Goal: Task Accomplishment & Management: Use online tool/utility

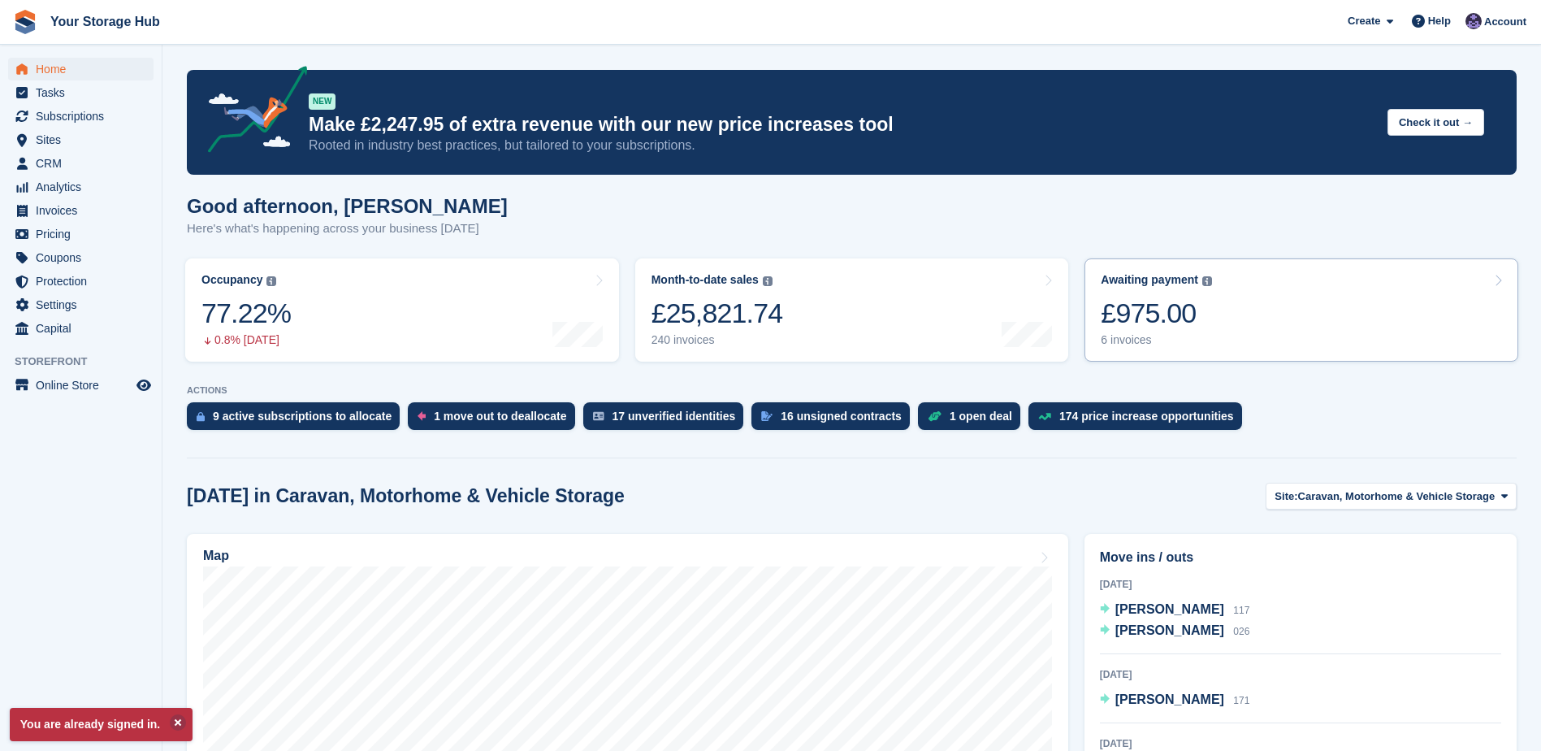
click at [1145, 319] on div "£975.00" at bounding box center [1156, 312] width 111 height 33
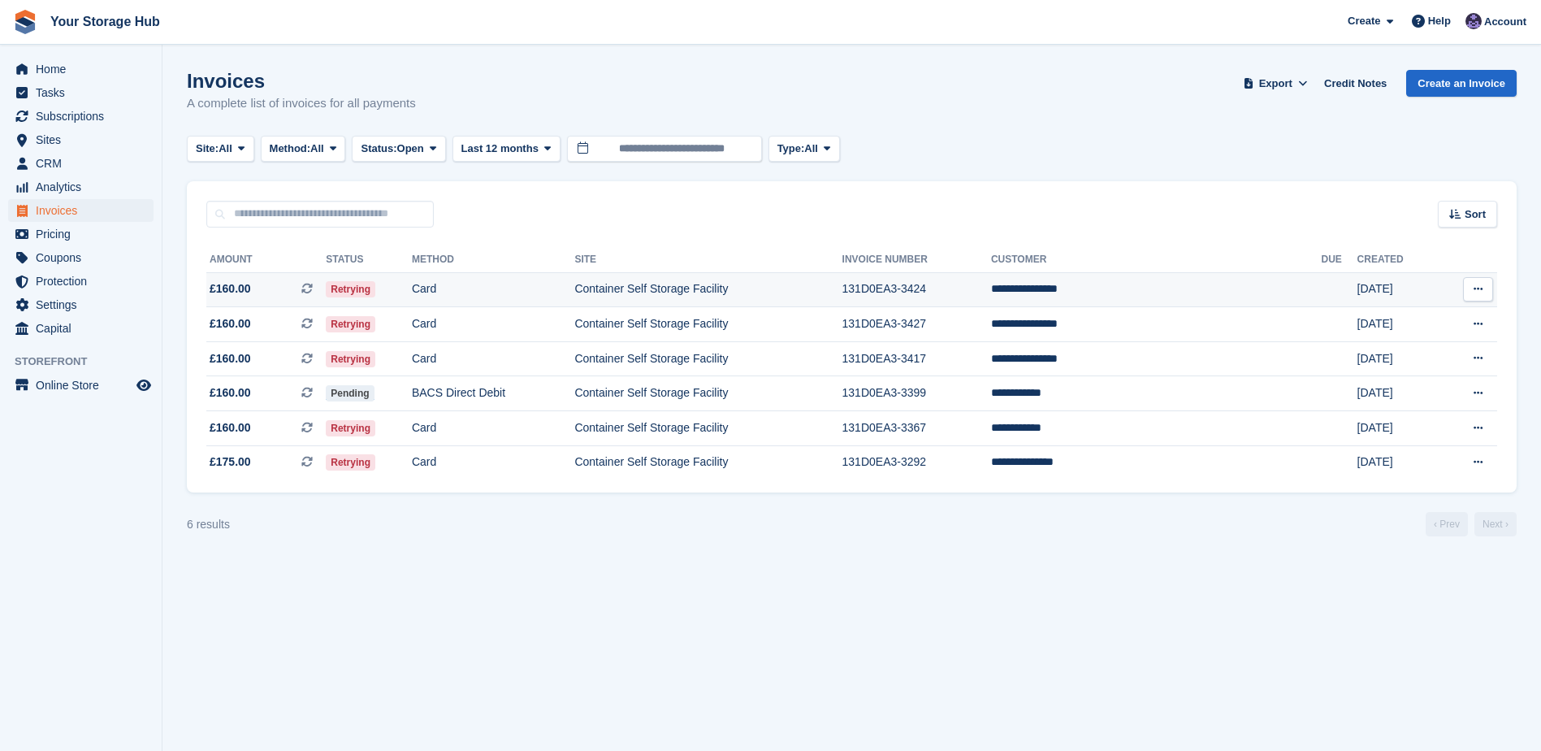
click at [313, 283] on icon at bounding box center [306, 288] width 11 height 11
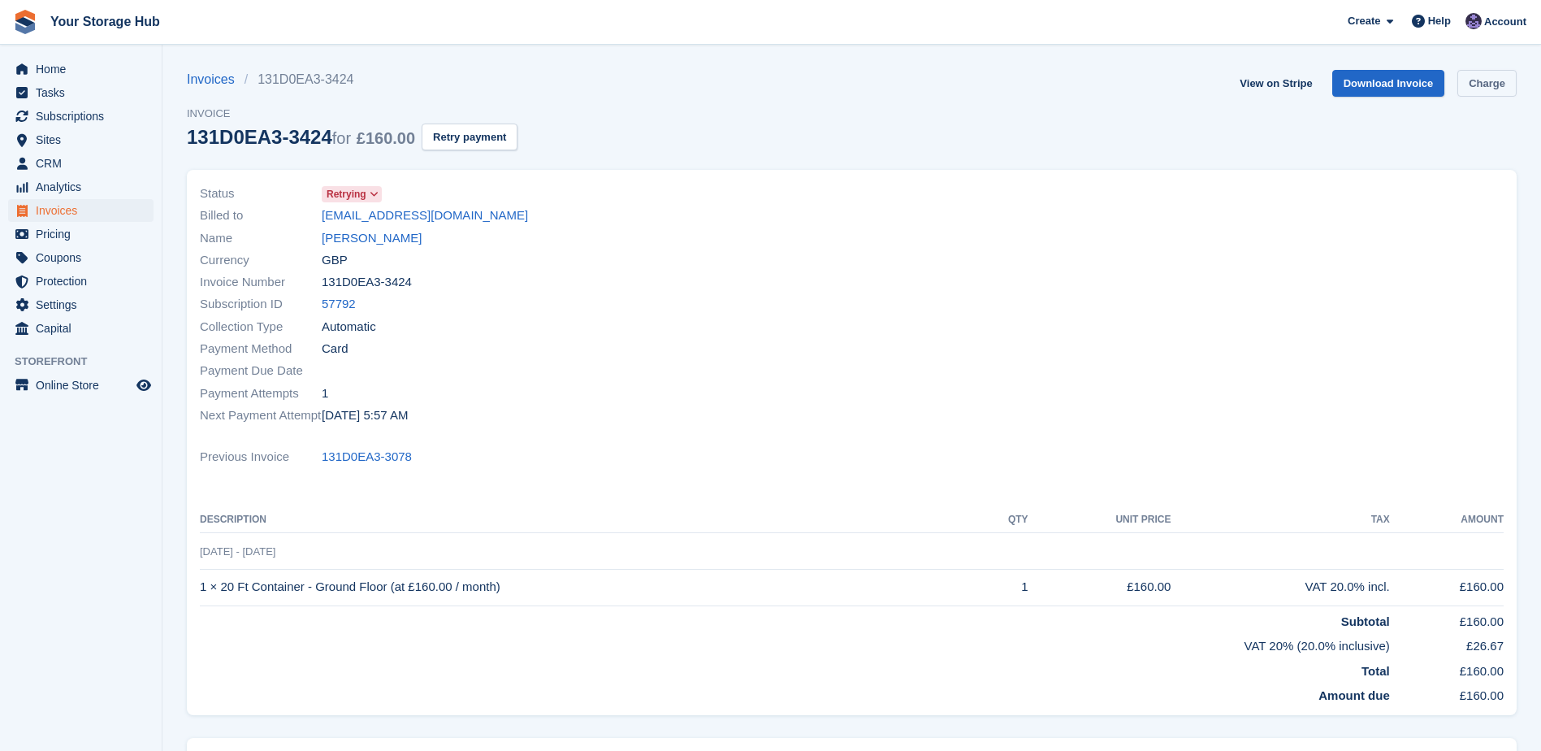
click at [1479, 87] on link "Charge" at bounding box center [1486, 83] width 59 height 27
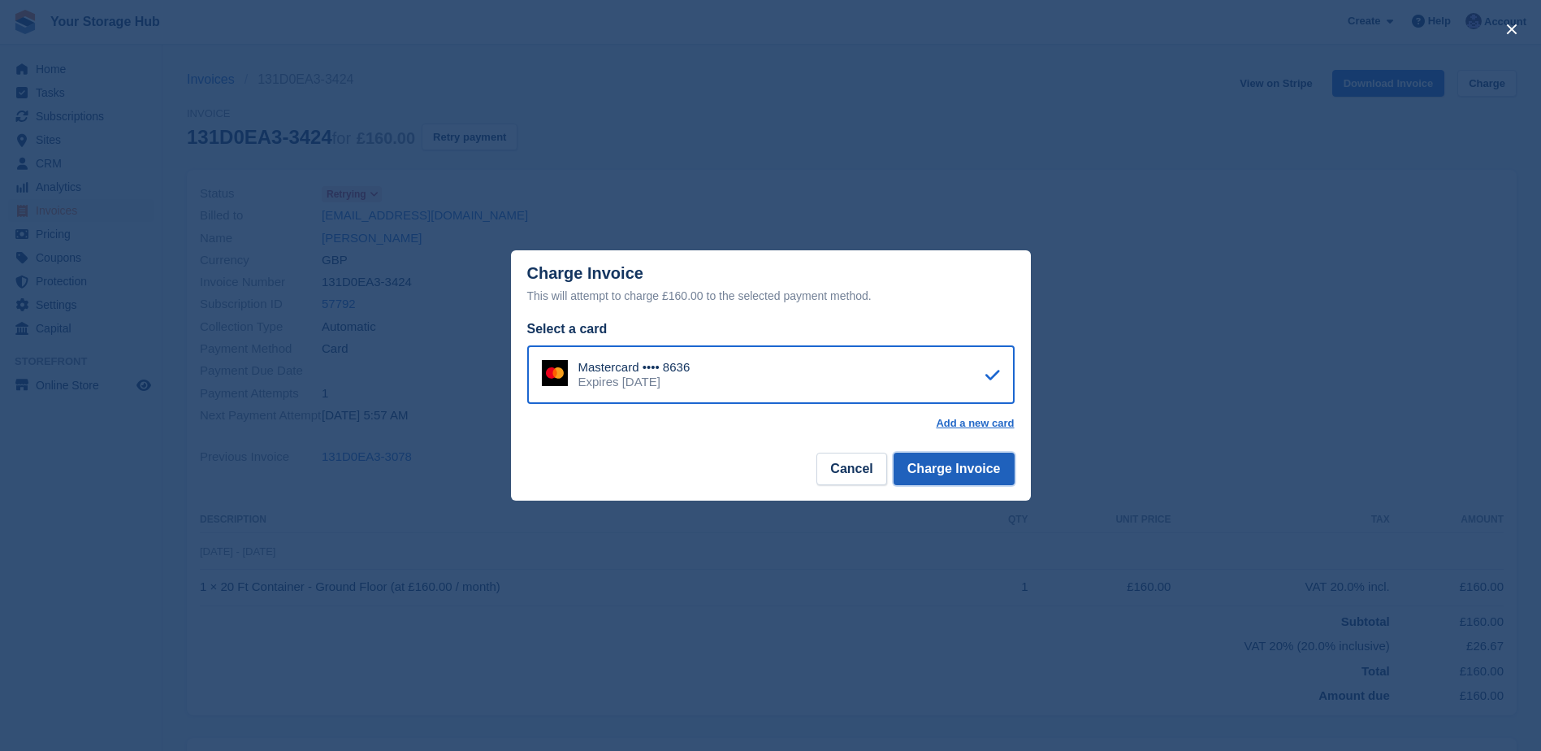
click at [937, 480] on button "Charge Invoice" at bounding box center [953, 468] width 121 height 32
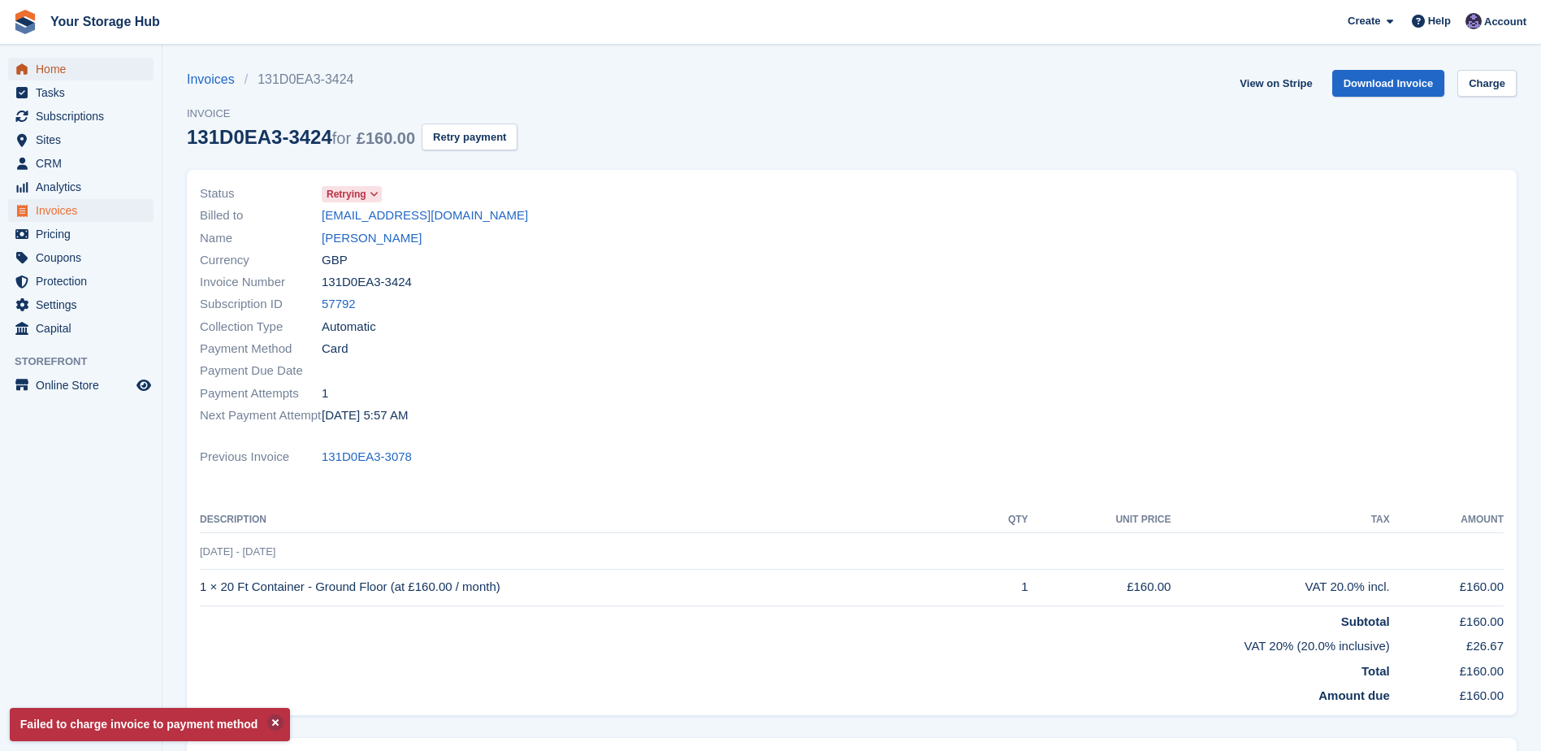
click at [90, 74] on span "Home" at bounding box center [84, 69] width 97 height 23
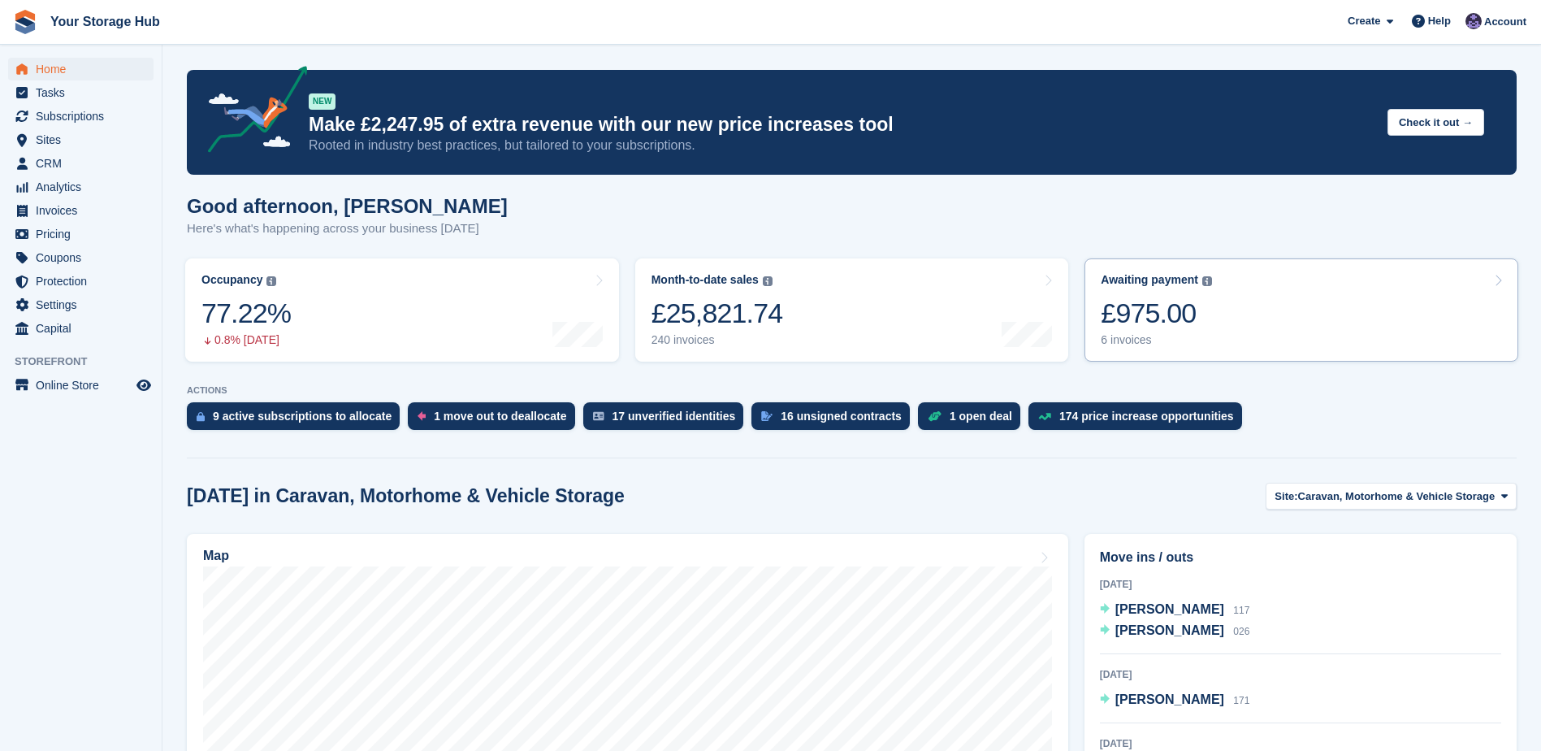
click at [1187, 309] on div "£975.00" at bounding box center [1156, 312] width 111 height 33
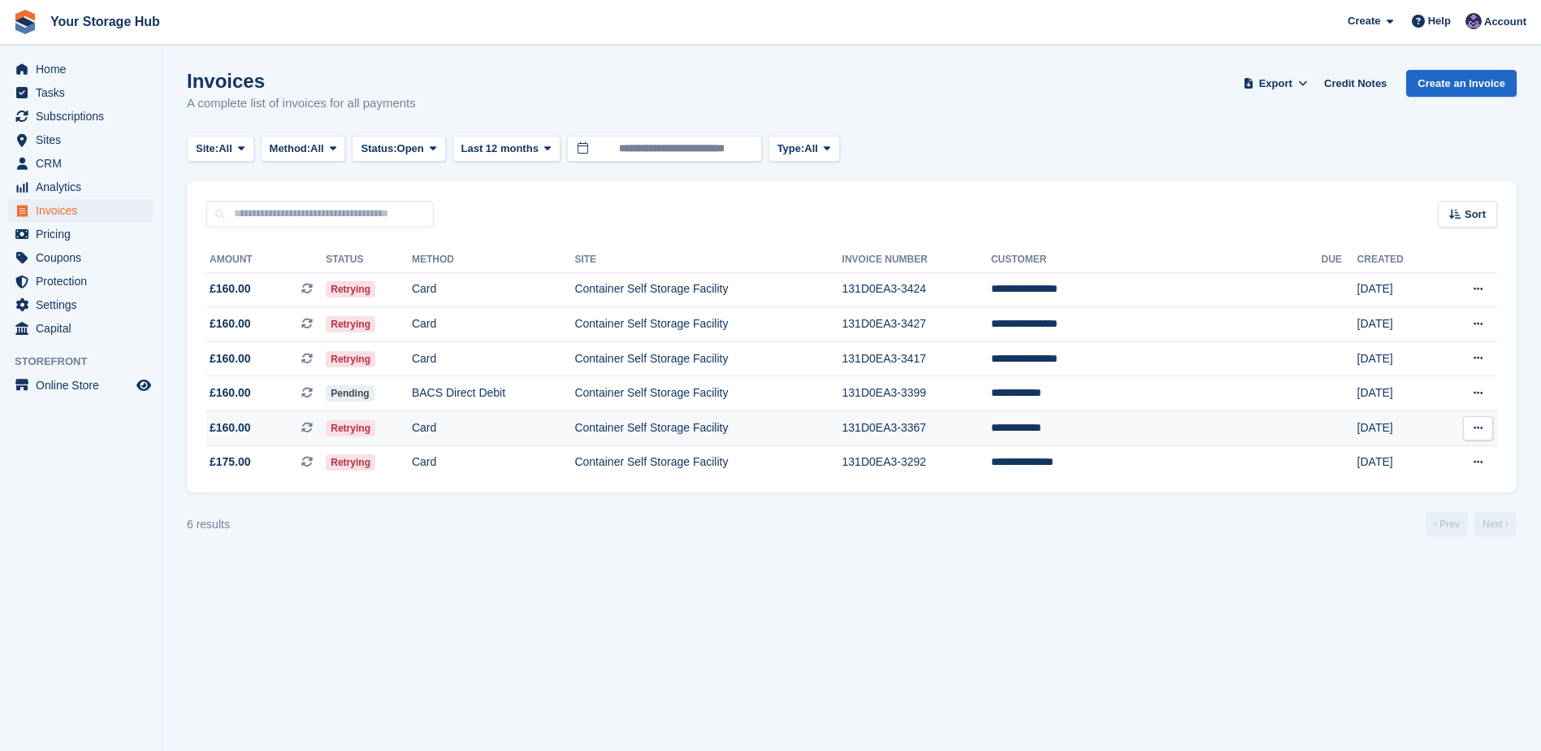
click at [313, 423] on icon at bounding box center [306, 427] width 11 height 11
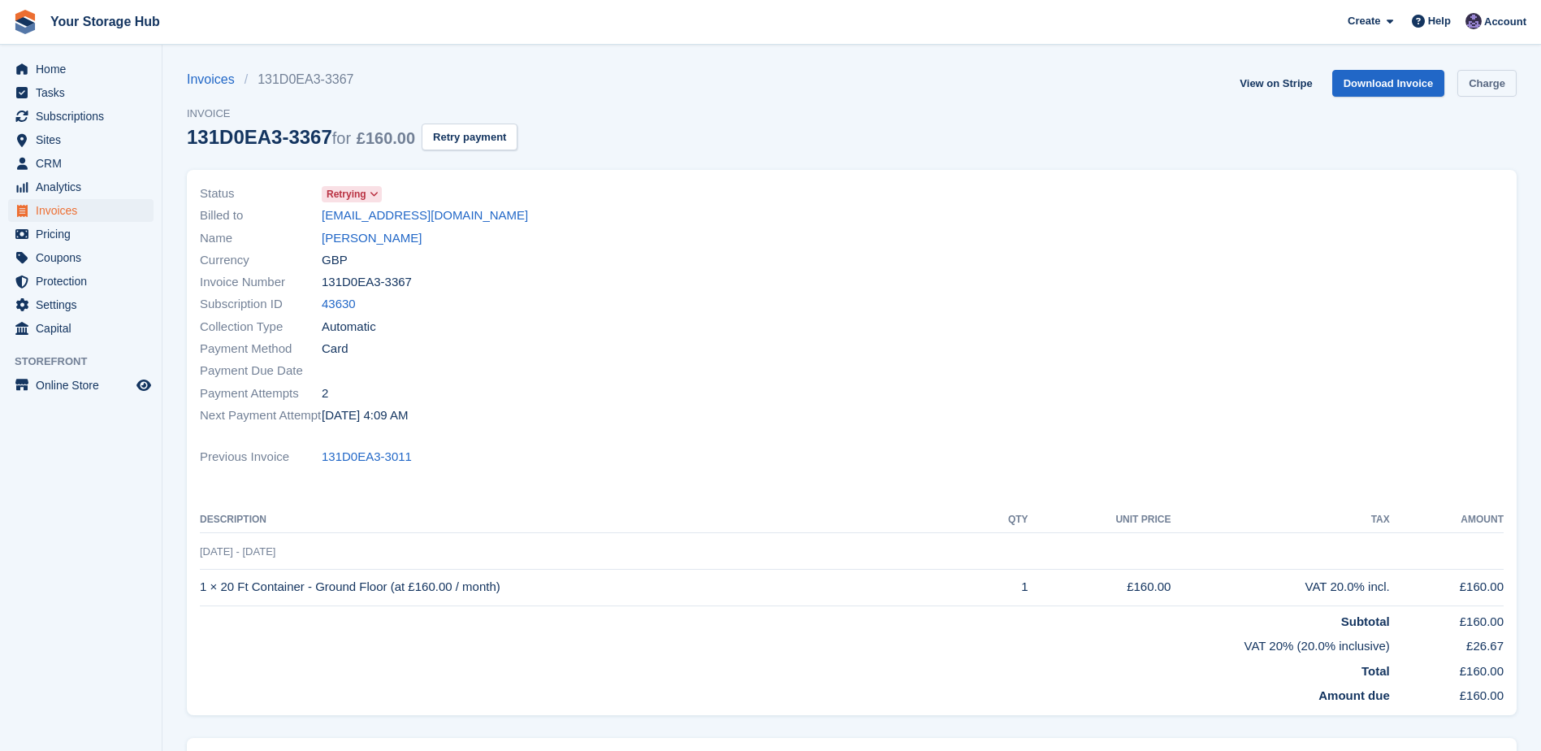
click at [1501, 76] on link "Charge" at bounding box center [1486, 83] width 59 height 27
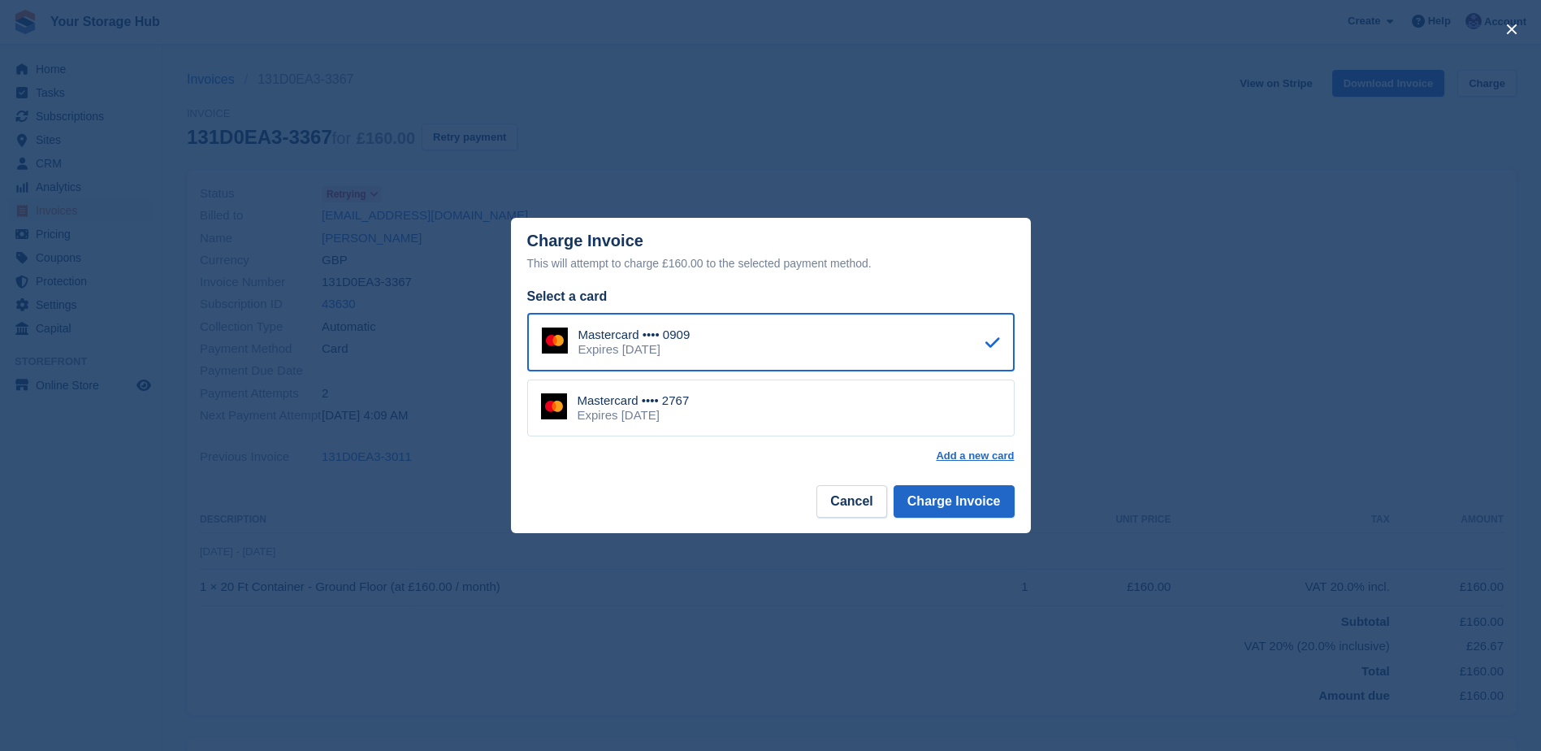
click at [915, 425] on div "Mastercard •••• 2767 Expires [DATE]" at bounding box center [770, 407] width 487 height 57
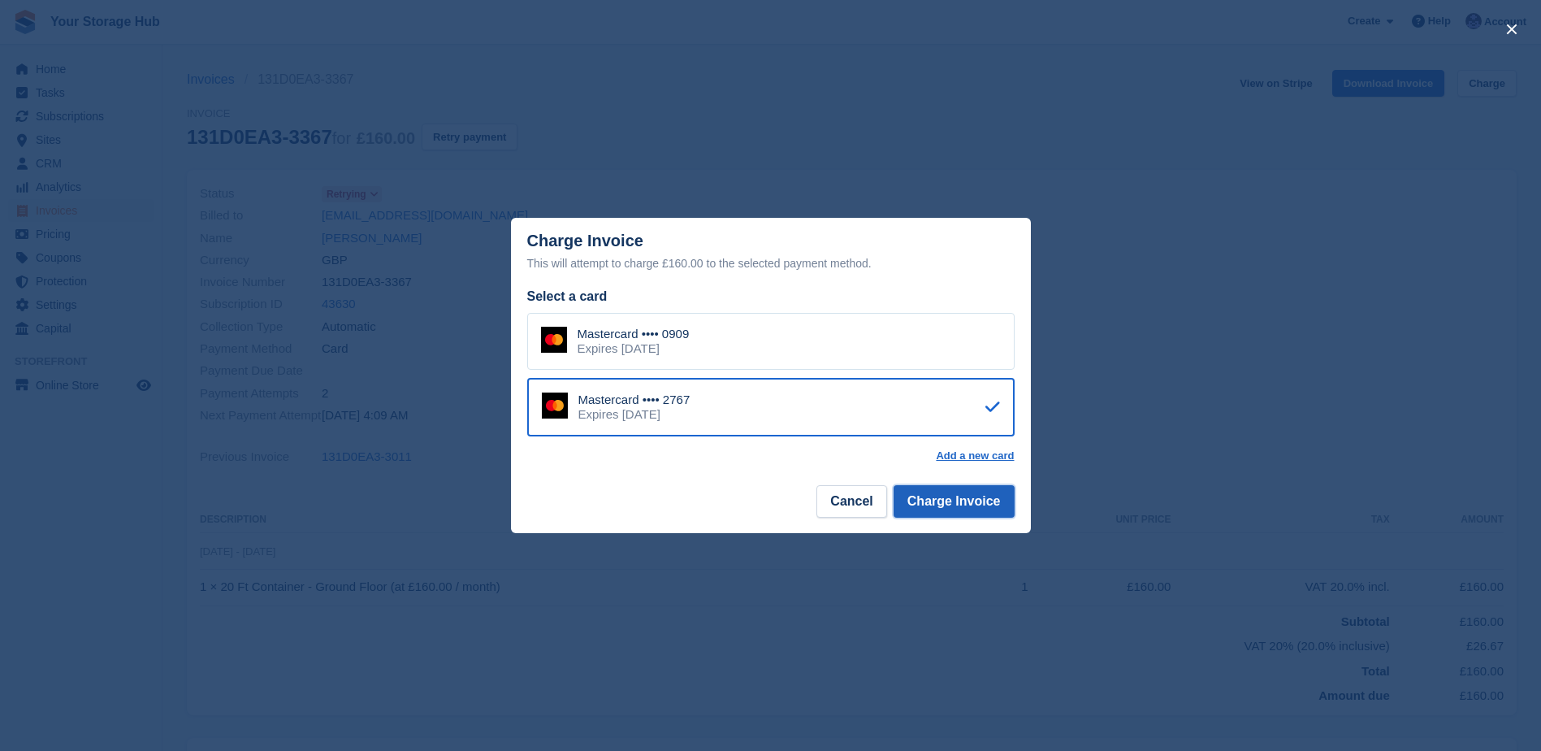
click at [984, 495] on button "Charge Invoice" at bounding box center [953, 501] width 121 height 32
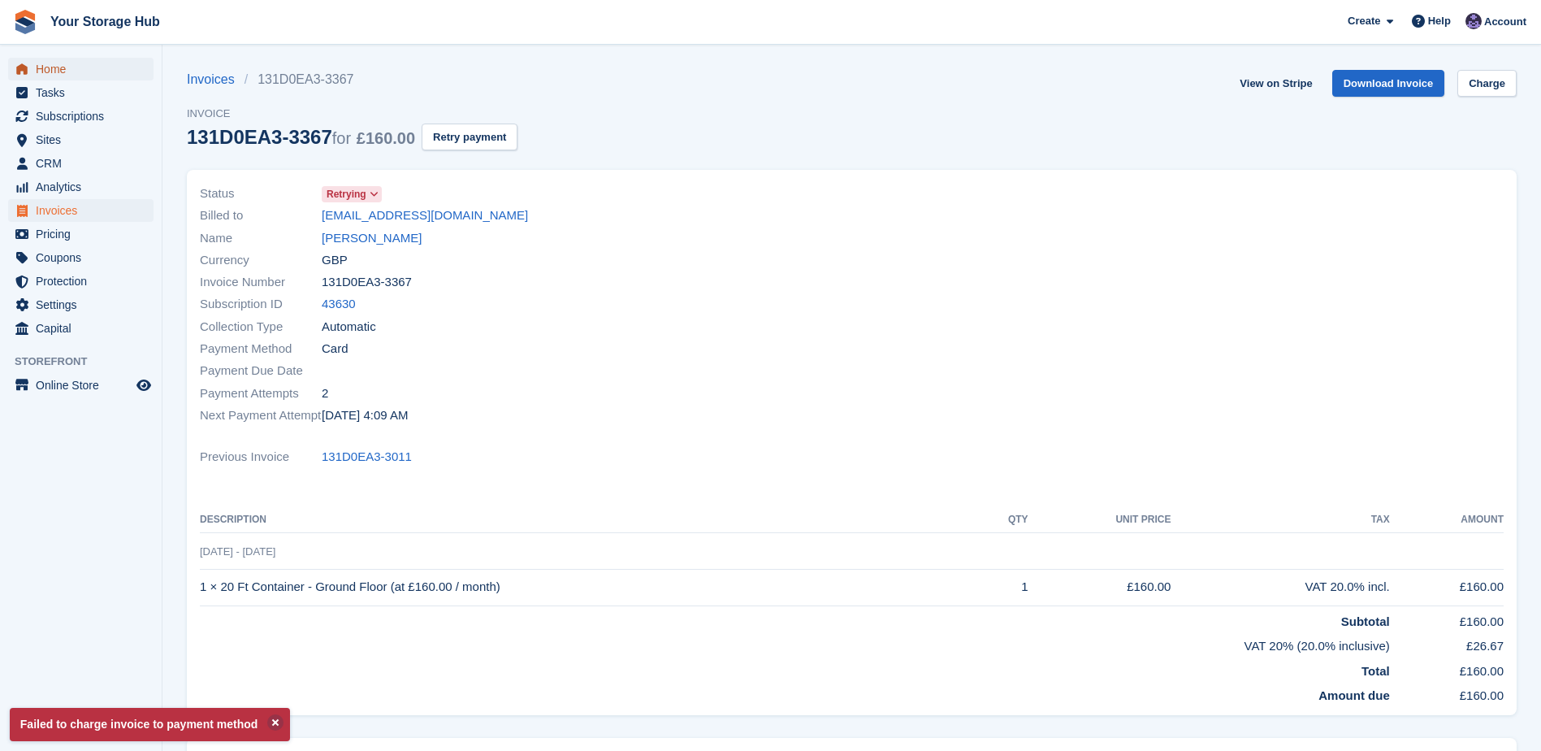
click at [80, 70] on span "Home" at bounding box center [84, 69] width 97 height 23
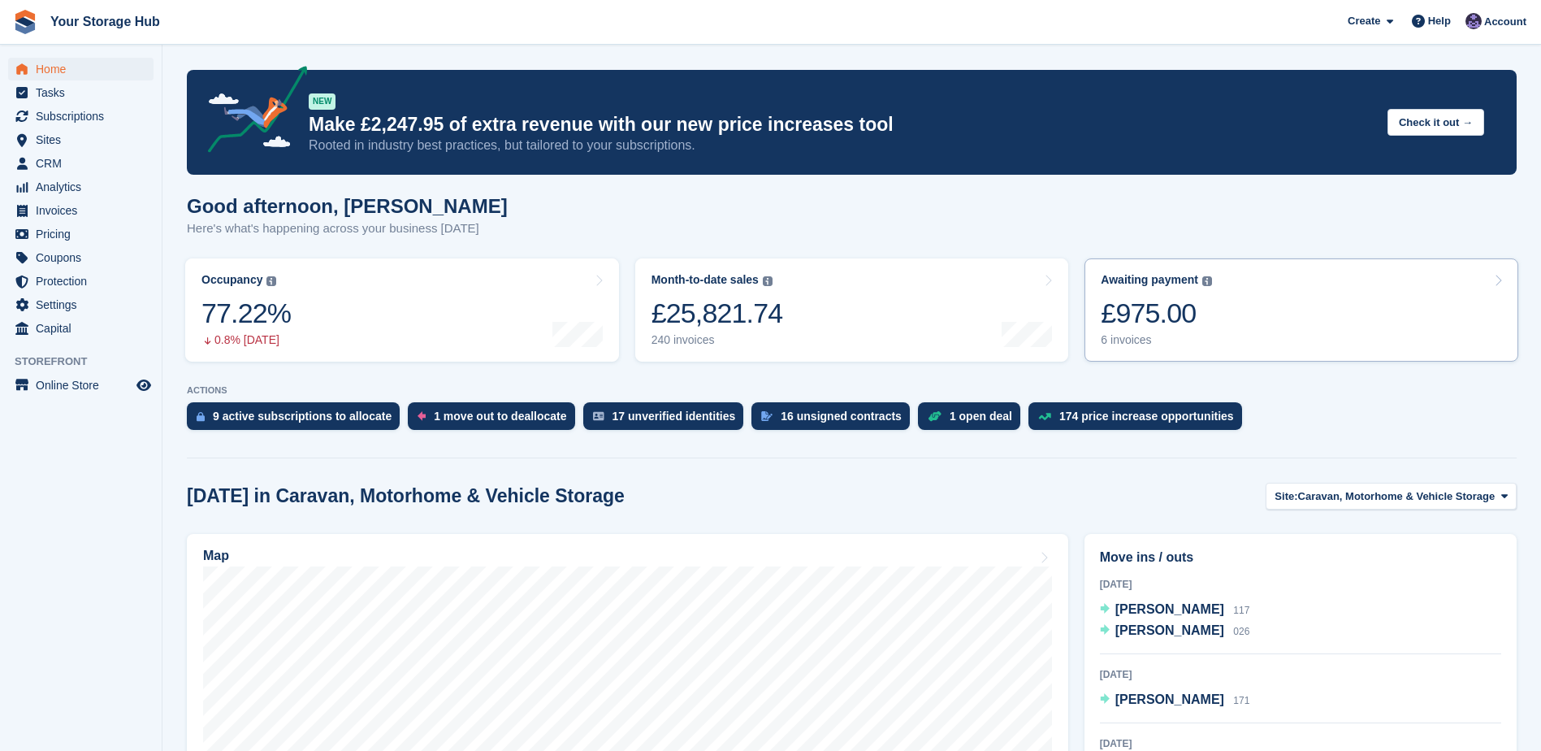
click at [1184, 309] on div "£975.00" at bounding box center [1156, 312] width 111 height 33
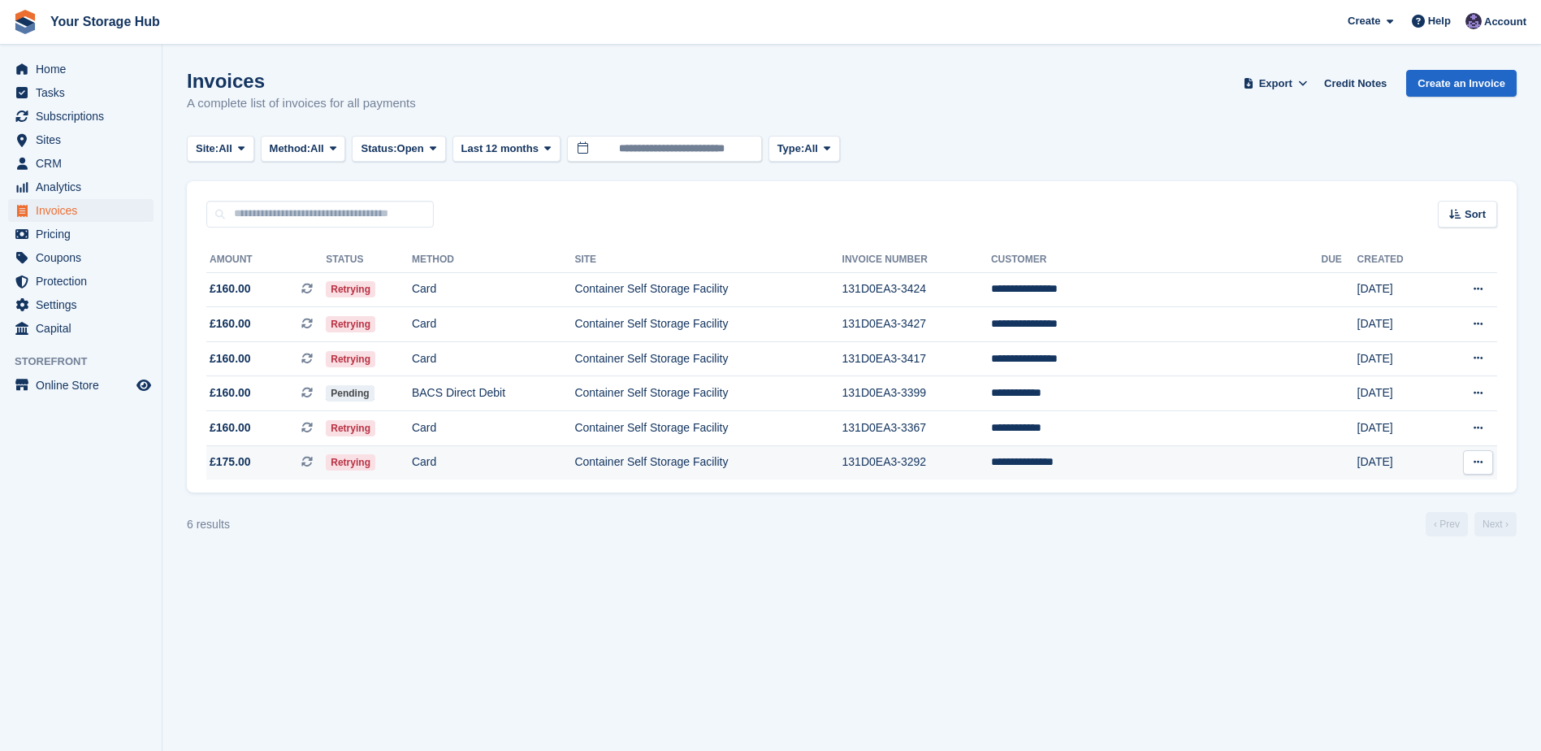
click at [412, 458] on td "Retrying" at bounding box center [369, 462] width 86 height 34
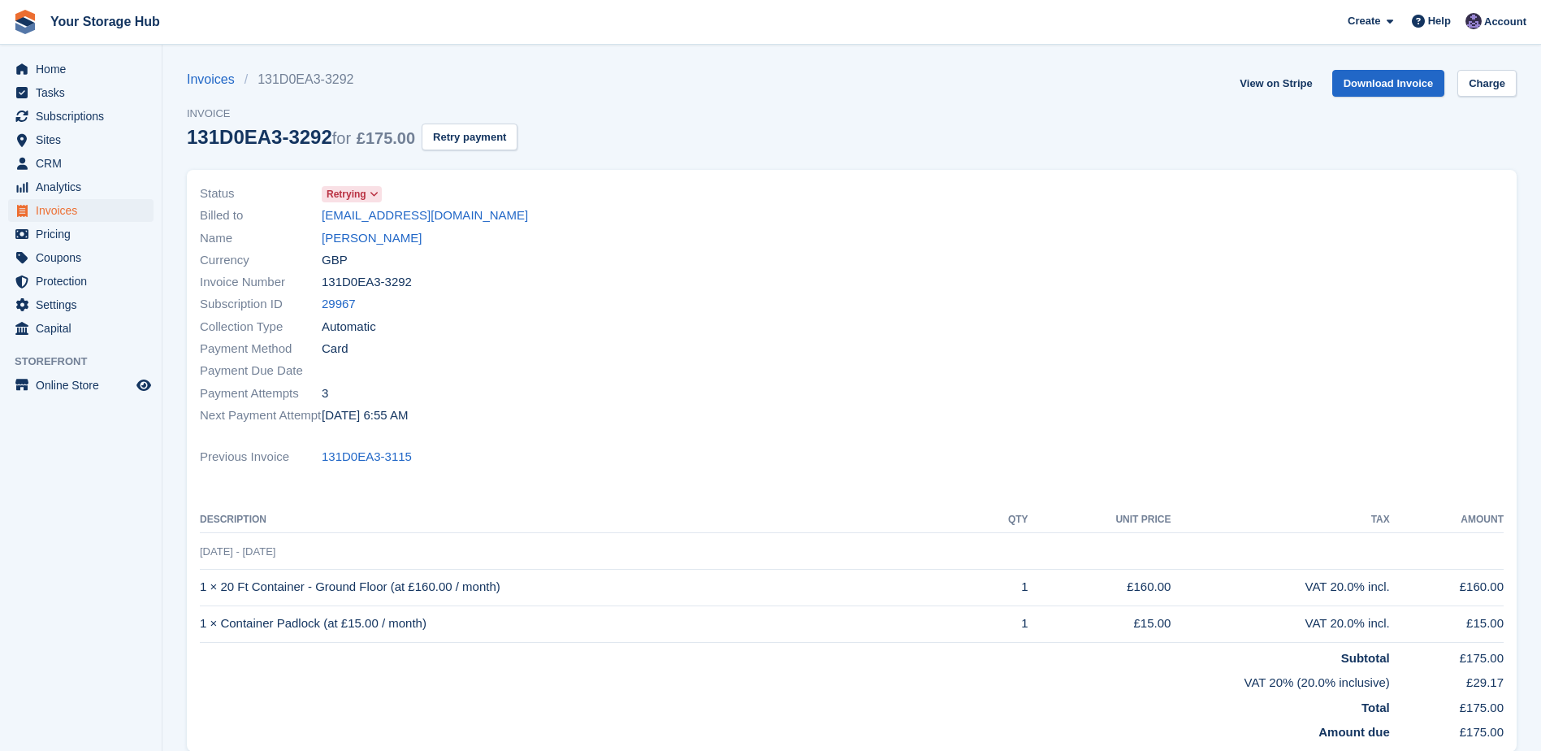
click at [1478, 104] on div "Invoices 131D0EA3-3292 Invoice 131D0EA3-3292 for £175.00 Retry payment View on …" at bounding box center [852, 120] width 1330 height 100
click at [1479, 84] on link "Charge" at bounding box center [1486, 83] width 59 height 27
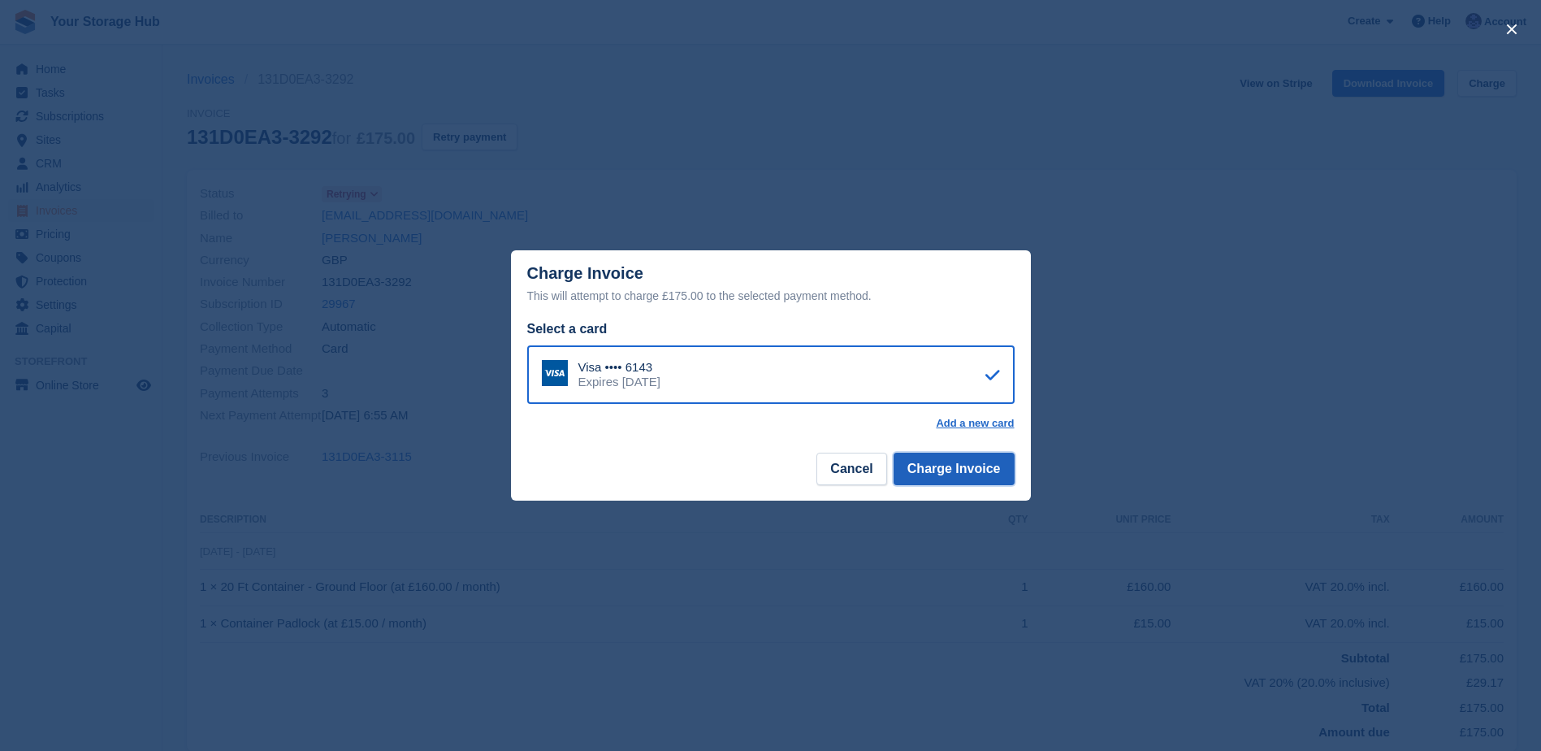
click at [956, 469] on button "Charge Invoice" at bounding box center [953, 468] width 121 height 32
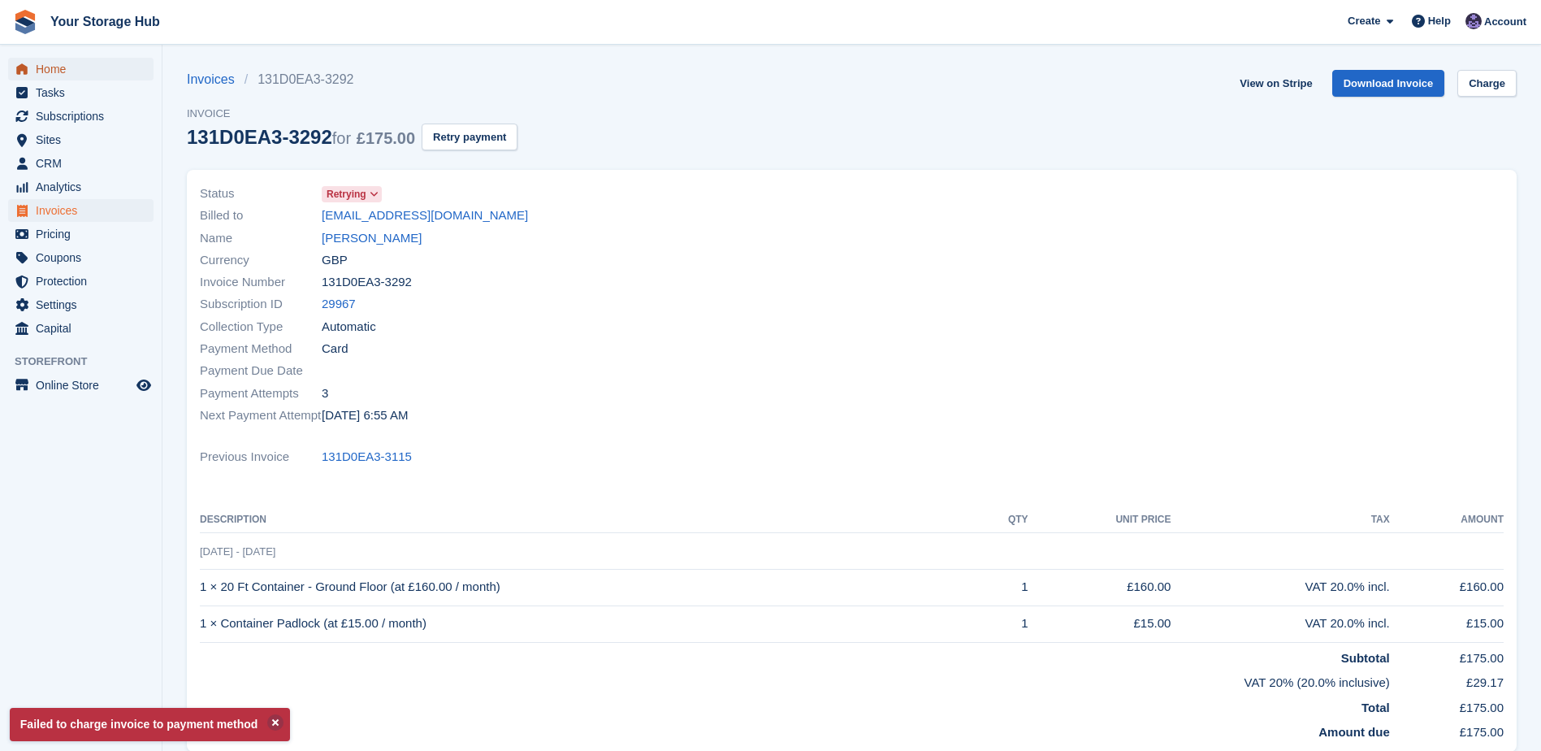
click at [91, 64] on span "Home" at bounding box center [84, 69] width 97 height 23
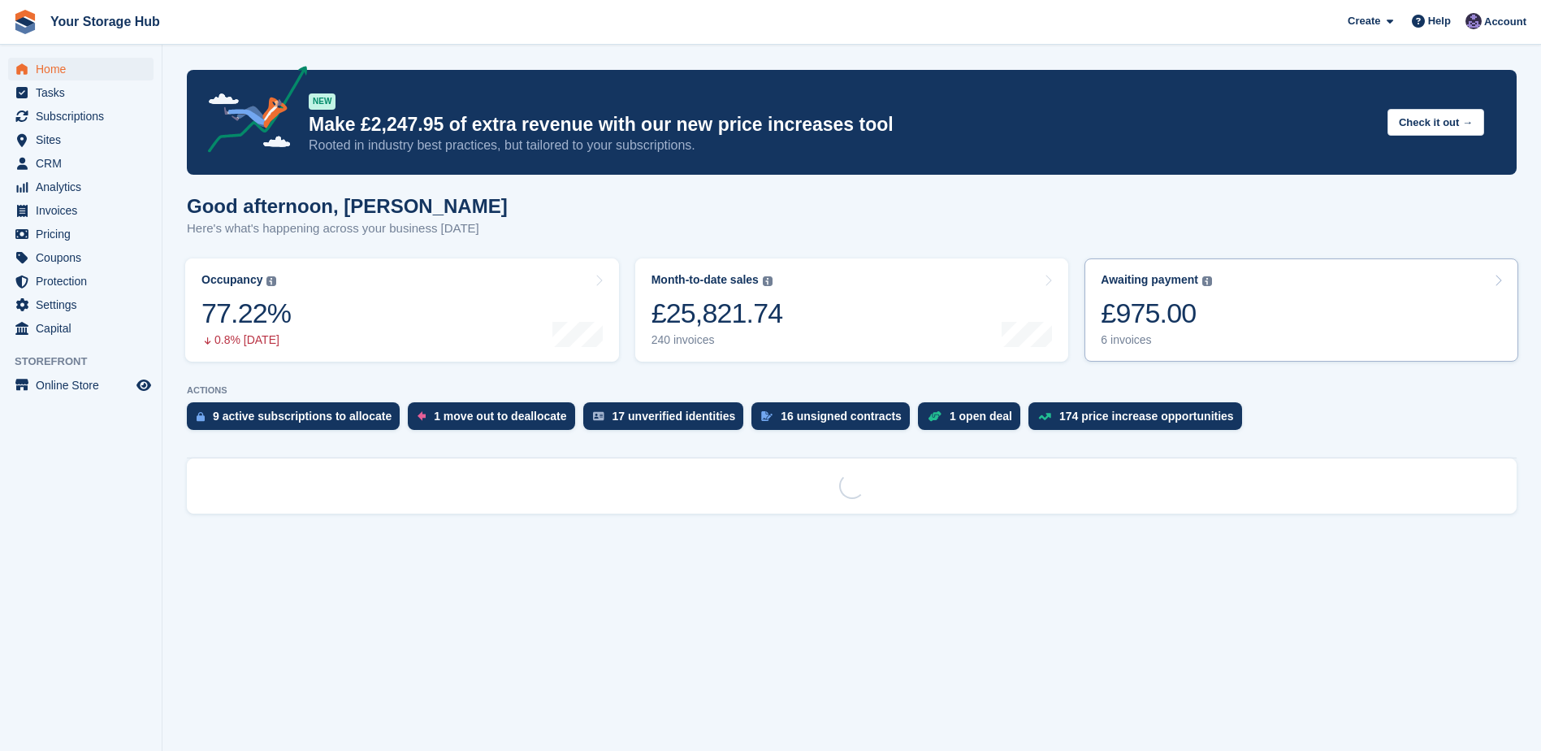
click at [1173, 296] on div "£975.00" at bounding box center [1156, 312] width 111 height 33
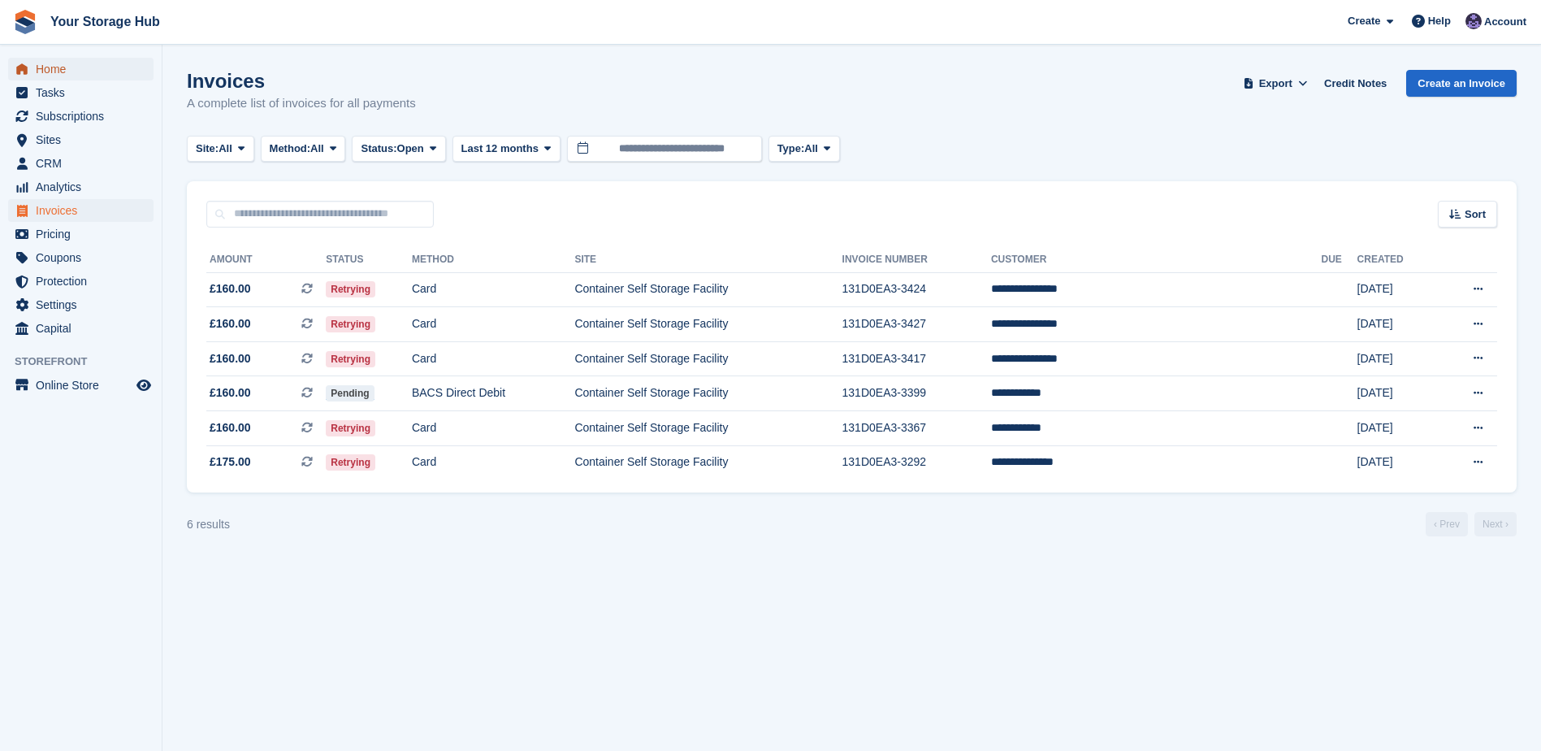
click at [64, 77] on span "Home" at bounding box center [84, 69] width 97 height 23
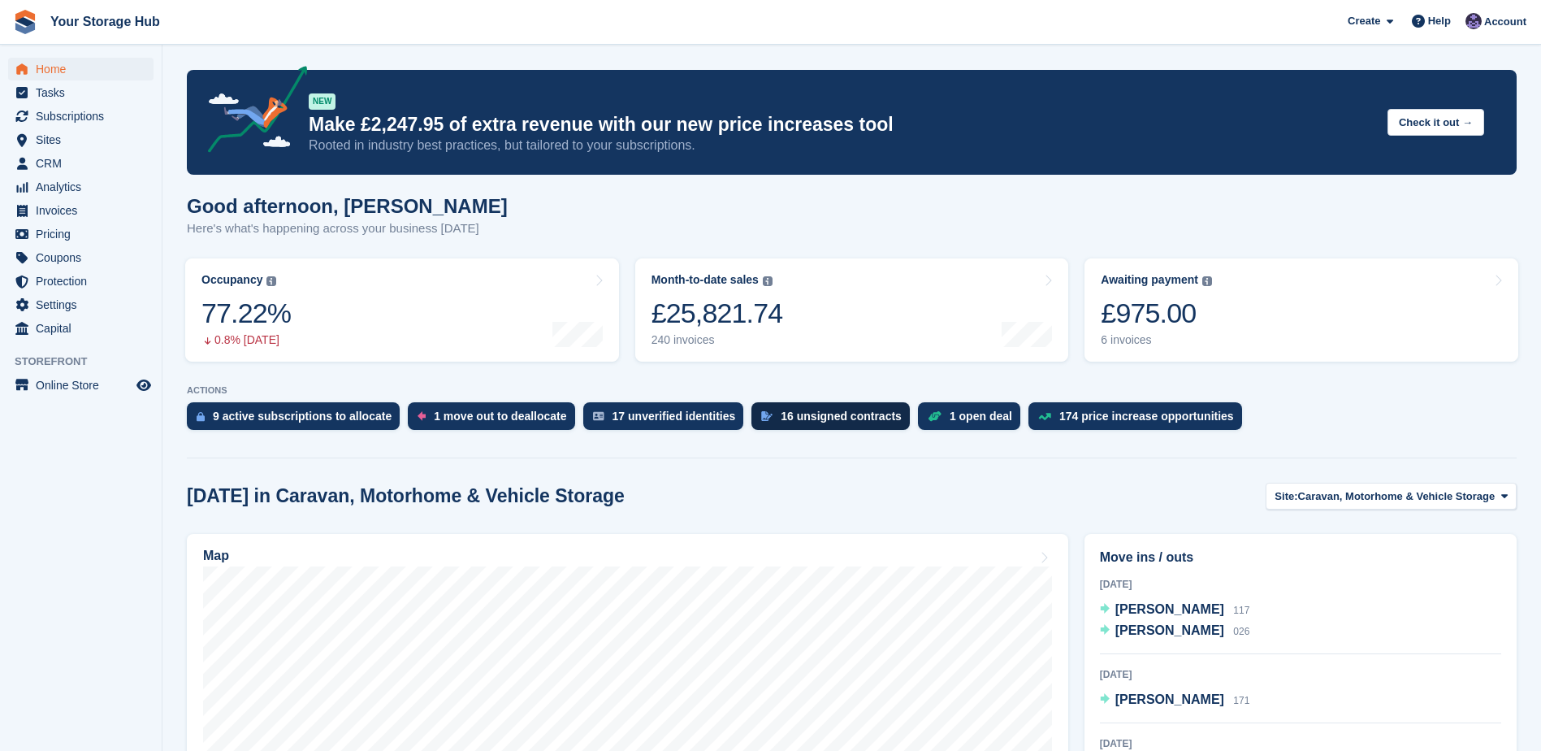
click at [801, 418] on div "16 unsigned contracts" at bounding box center [841, 415] width 121 height 13
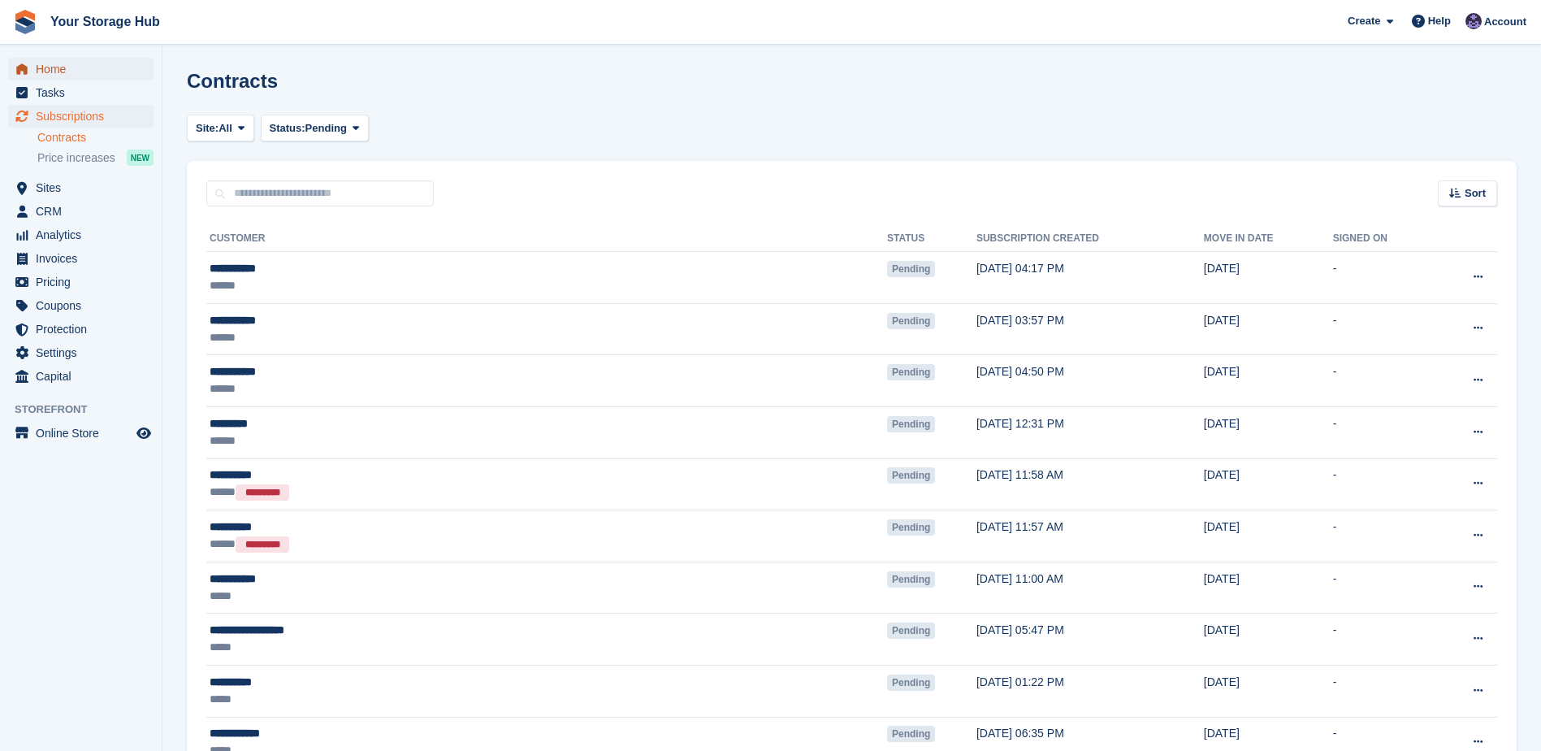
click at [79, 68] on span "Home" at bounding box center [84, 69] width 97 height 23
